Goal: Information Seeking & Learning: Learn about a topic

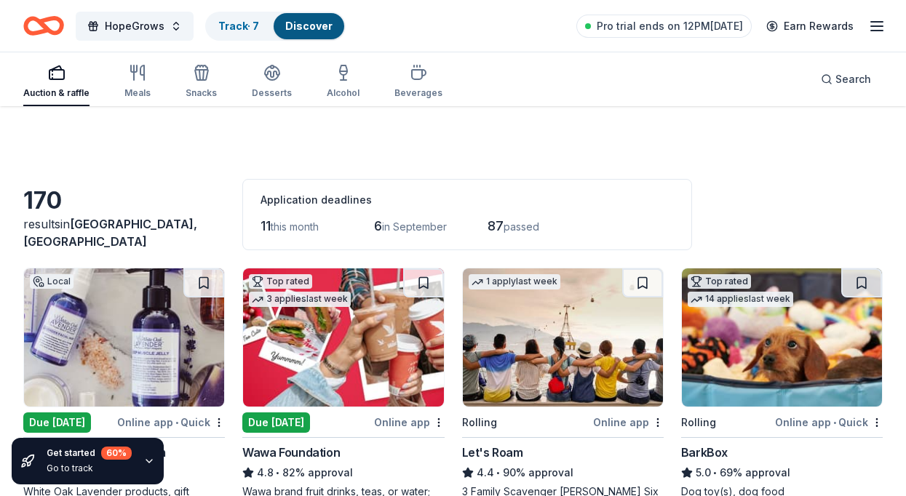
scroll to position [2901, 0]
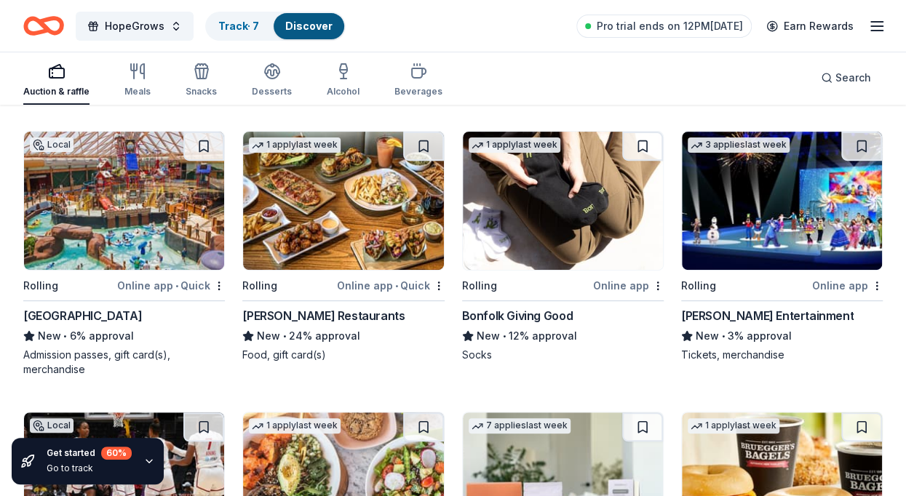
click at [52, 32] on icon "Home" at bounding box center [50, 25] width 23 height 15
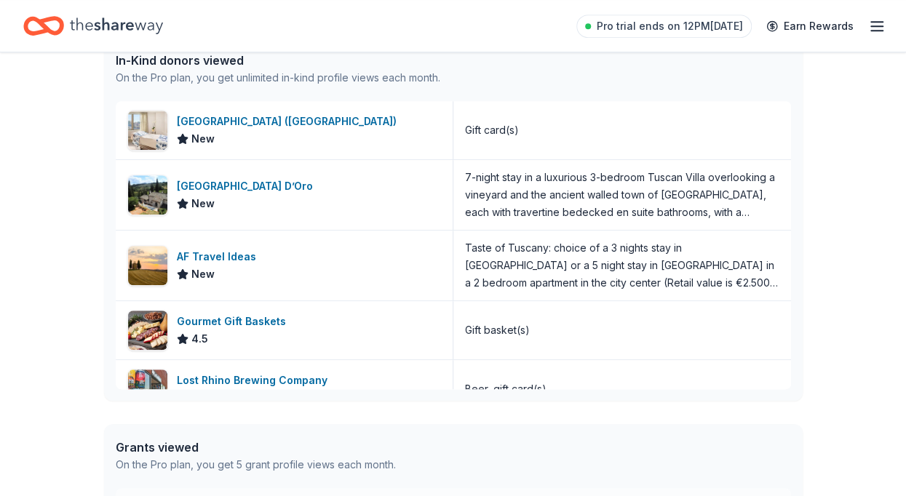
scroll to position [388, 0]
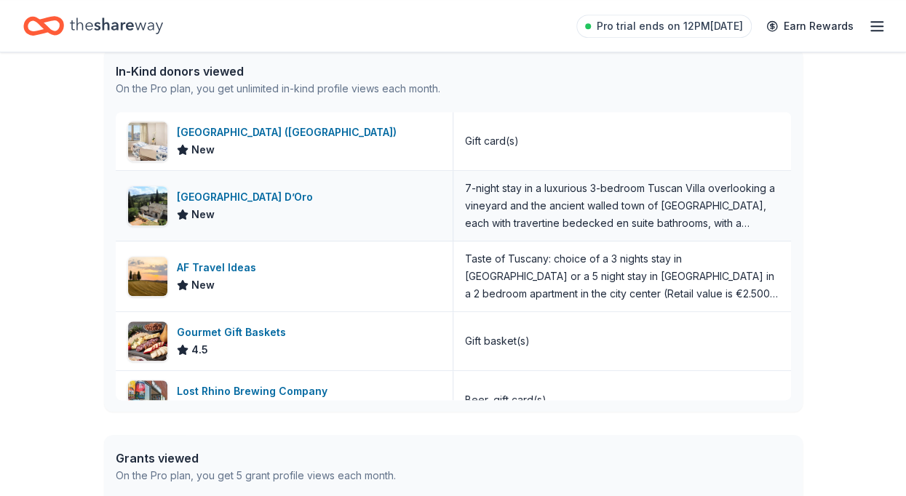
click at [218, 199] on div "[GEOGRAPHIC_DATA] D’Oro" at bounding box center [248, 196] width 142 height 17
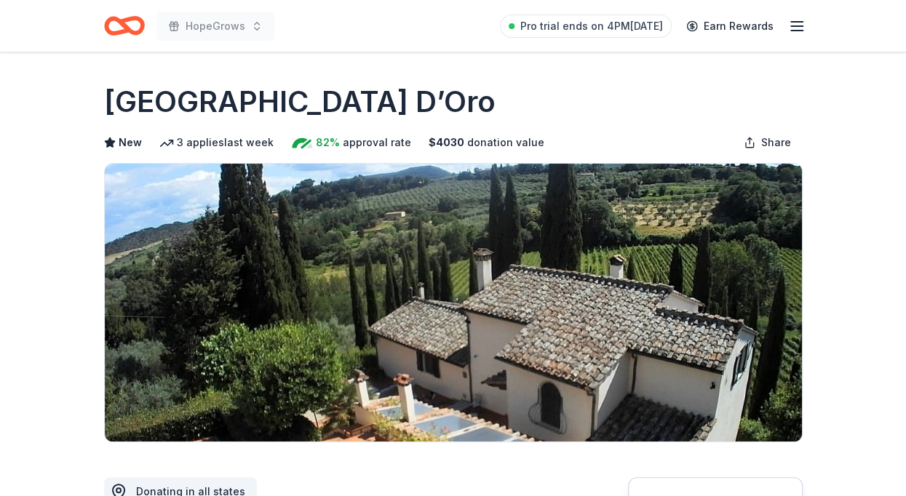
drag, startPoint x: 418, startPoint y: 186, endPoint x: 546, endPoint y: 100, distance: 153.6
click at [546, 100] on div "Villa Sogni D’Oro" at bounding box center [453, 101] width 698 height 41
drag, startPoint x: 346, startPoint y: 106, endPoint x: 111, endPoint y: 104, distance: 235.0
click at [111, 104] on div "[GEOGRAPHIC_DATA] D’Oro" at bounding box center [453, 101] width 698 height 41
drag, startPoint x: 111, startPoint y: 104, endPoint x: 226, endPoint y: 95, distance: 116.0
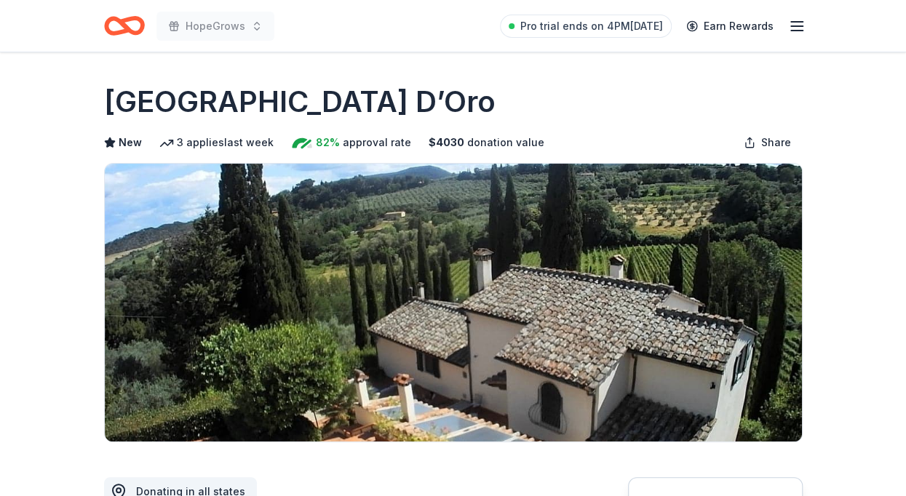
click at [226, 95] on h1 "[GEOGRAPHIC_DATA] D’Oro" at bounding box center [299, 101] width 391 height 41
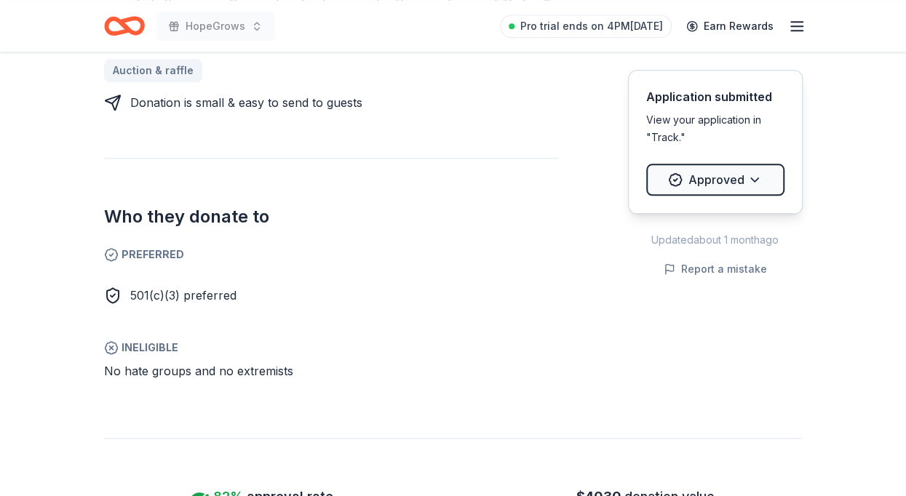
scroll to position [741, 0]
